Goal: Transaction & Acquisition: Purchase product/service

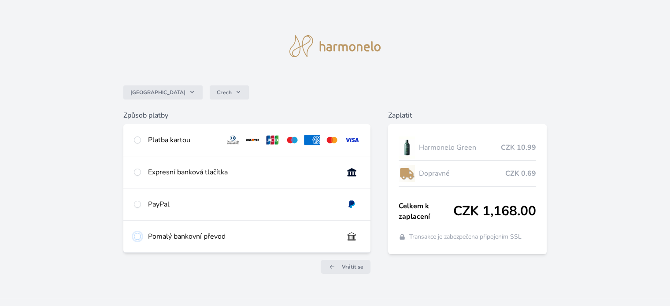
click at [137, 236] on input "radio" at bounding box center [137, 236] width 7 height 7
radio input "true"
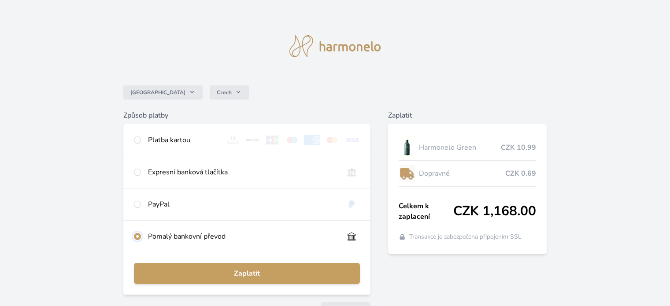
scroll to position [56, 0]
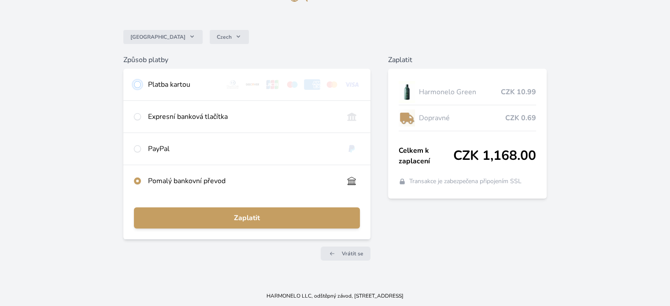
click at [137, 82] on input "radio" at bounding box center [137, 84] width 7 height 7
radio input "true"
radio input "false"
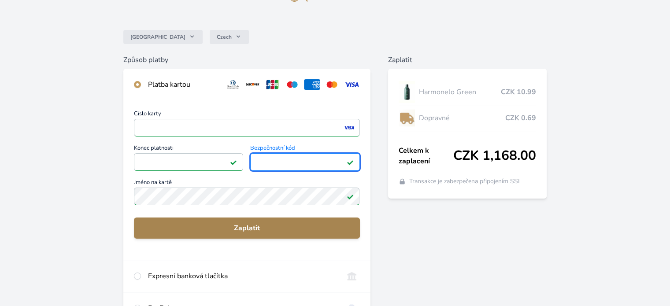
click at [257, 225] on span "Zaplatit" at bounding box center [246, 228] width 211 height 11
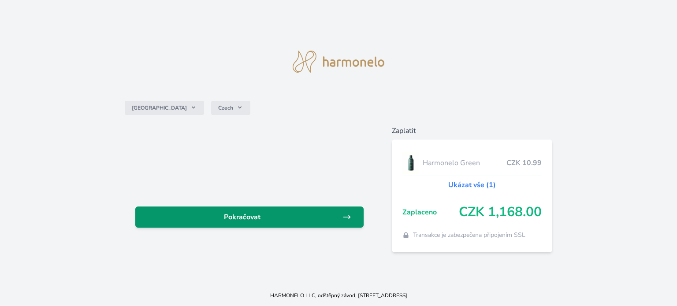
click at [255, 220] on span "Pokračovat" at bounding box center [242, 217] width 200 height 11
